Goal: Transaction & Acquisition: Book appointment/travel/reservation

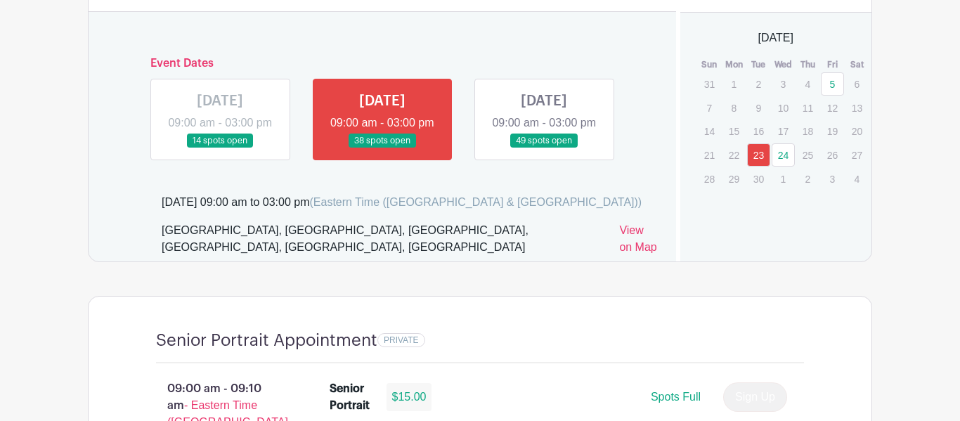
scroll to position [855, 0]
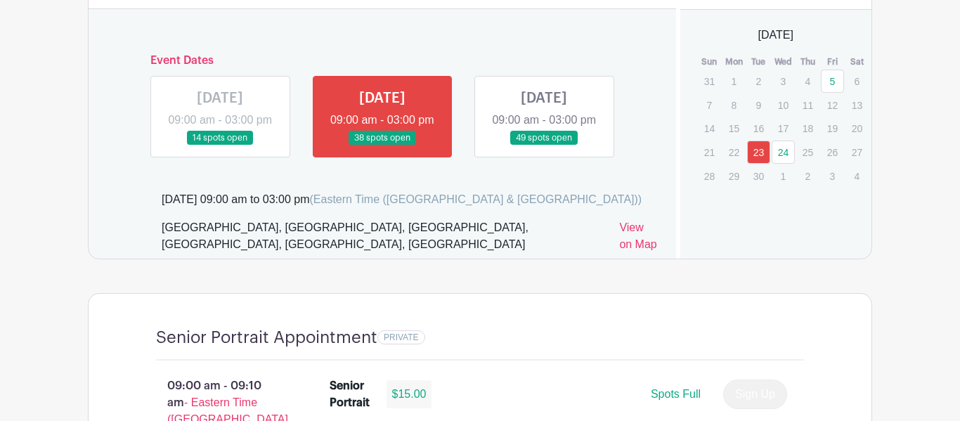
click at [783, 157] on link "24" at bounding box center [782, 151] width 23 height 23
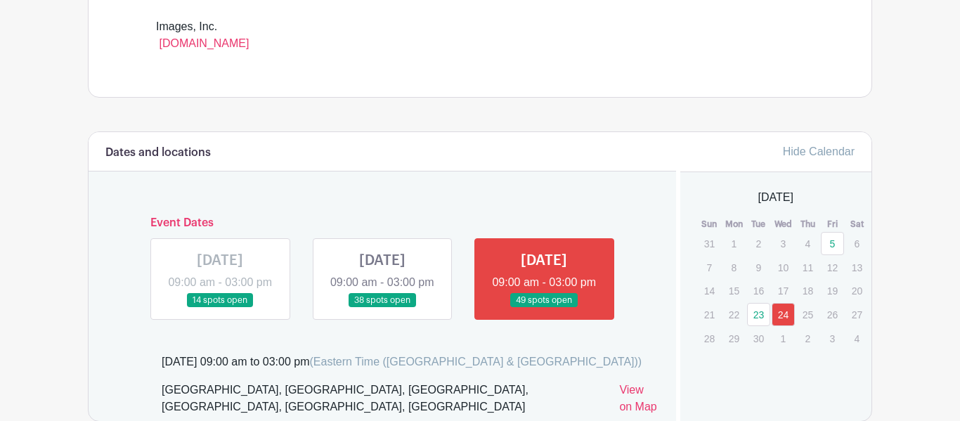
scroll to position [693, 0]
click at [382, 307] on link at bounding box center [382, 307] width 0 height 0
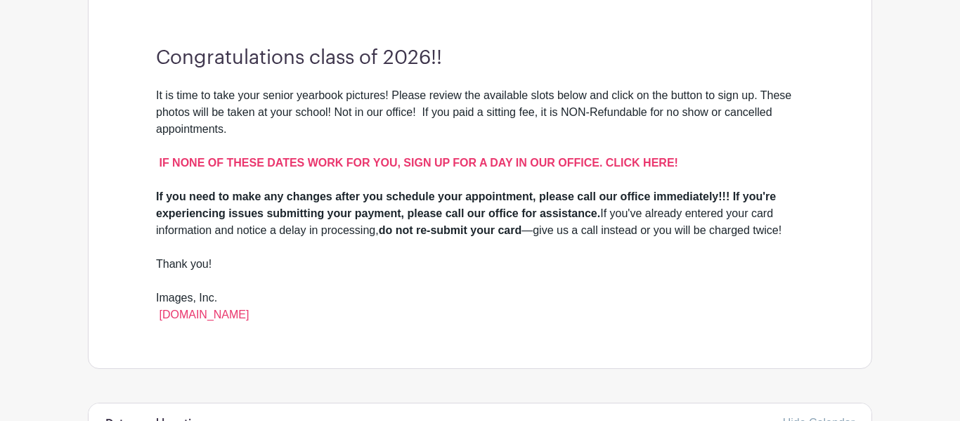
scroll to position [420, 0]
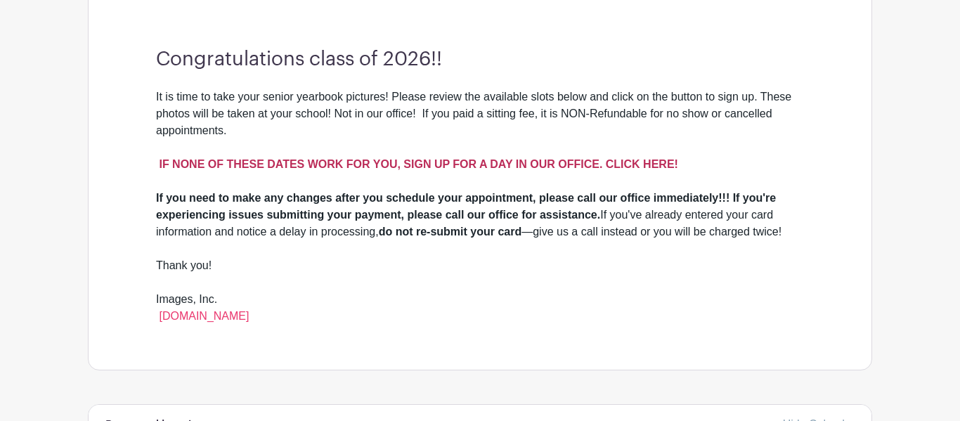
click at [656, 163] on strong "IF NONE OF THESE DATES WORK FOR YOU, SIGN UP FOR A DAY IN OUR OFFICE. CLICK HER…" at bounding box center [418, 164] width 518 height 12
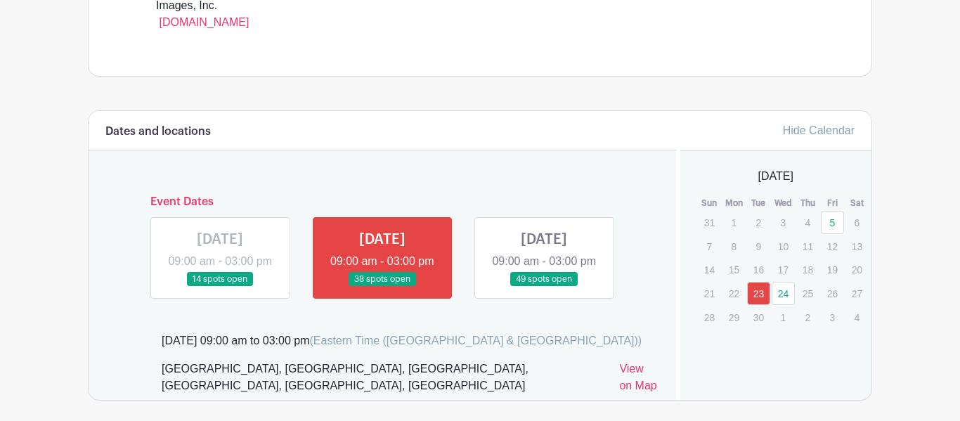
scroll to position [715, 0]
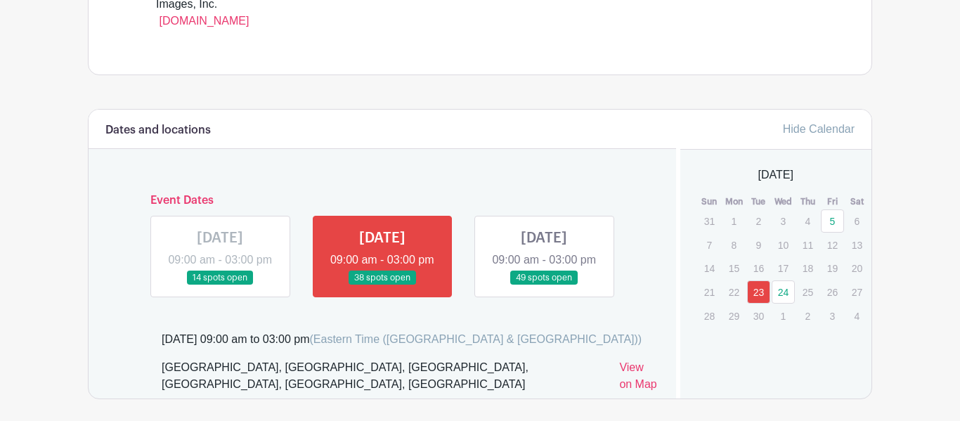
click at [809, 293] on p "25" at bounding box center [807, 292] width 23 height 22
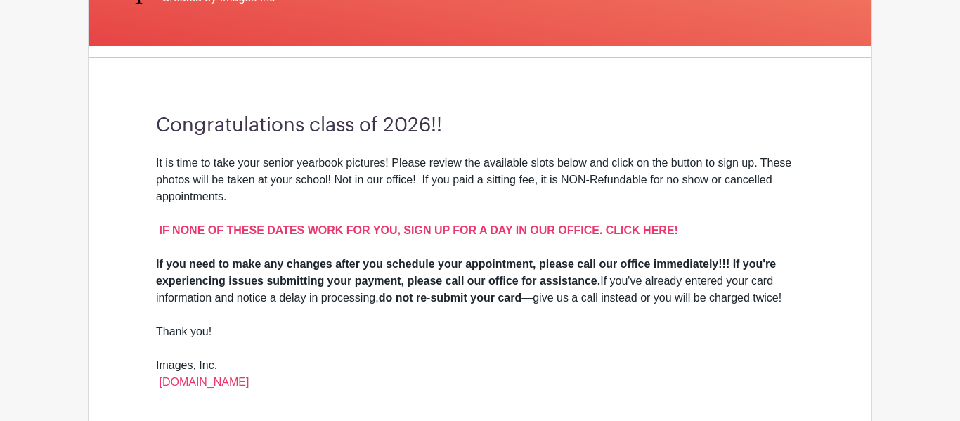
scroll to position [356, 0]
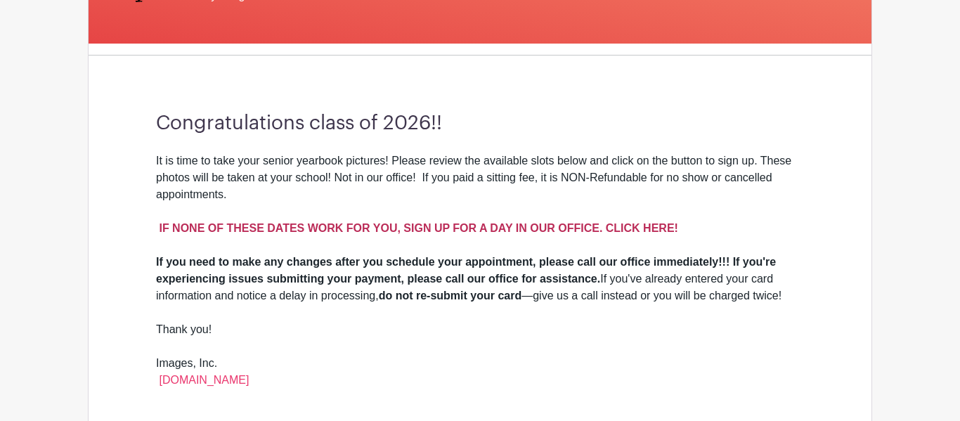
click at [615, 230] on strong "IF NONE OF THESE DATES WORK FOR YOU, SIGN UP FOR A DAY IN OUR OFFICE. CLICK HER…" at bounding box center [418, 228] width 518 height 12
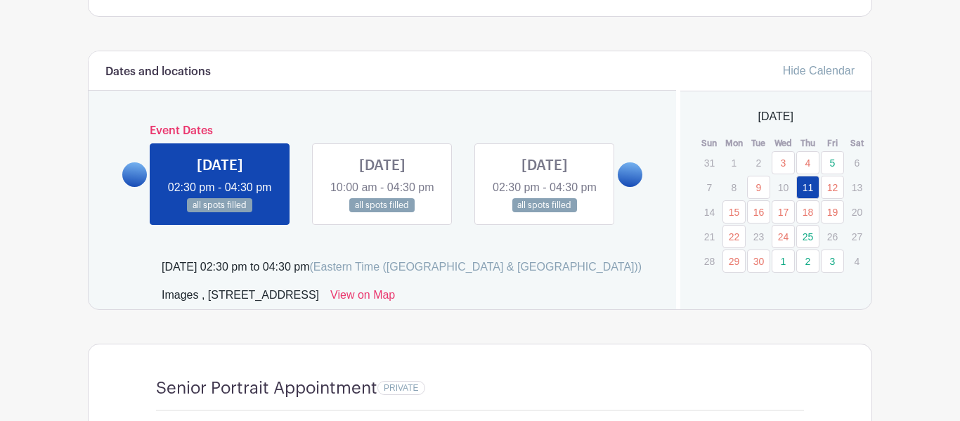
scroll to position [707, 0]
click at [809, 240] on link "25" at bounding box center [807, 235] width 23 height 23
click at [805, 242] on link "25" at bounding box center [807, 235] width 23 height 23
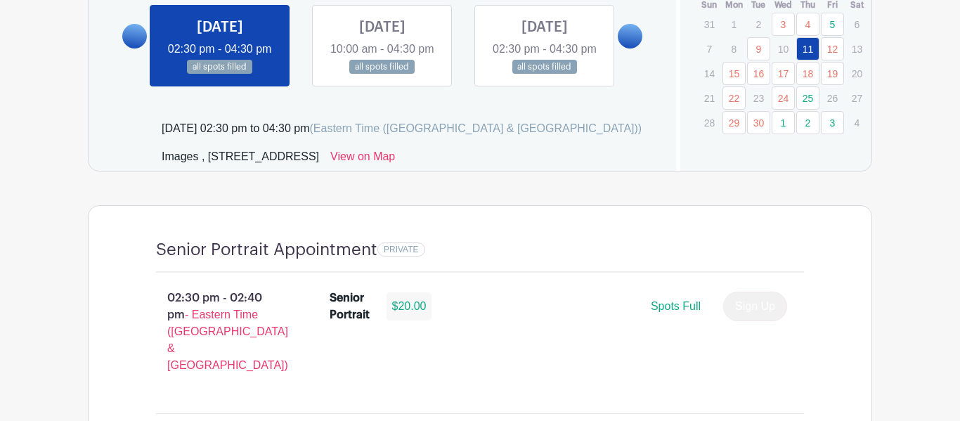
scroll to position [849, 0]
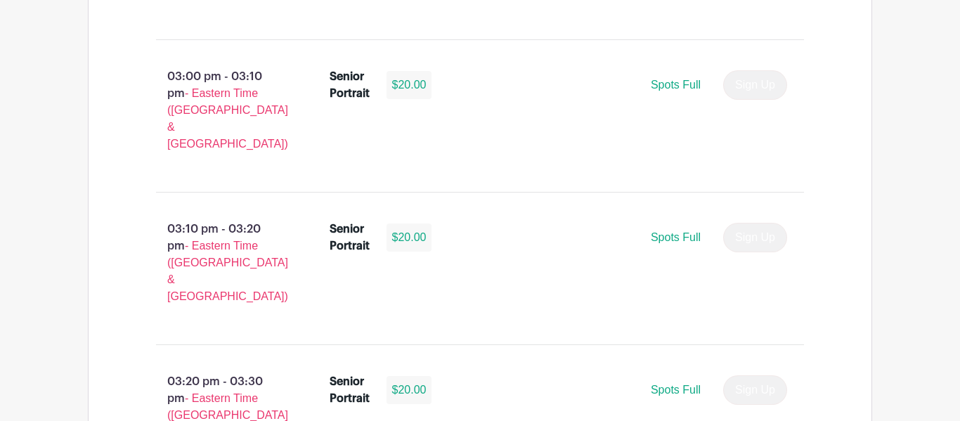
scroll to position [2896, 0]
